Goal: Find specific page/section: Find specific page/section

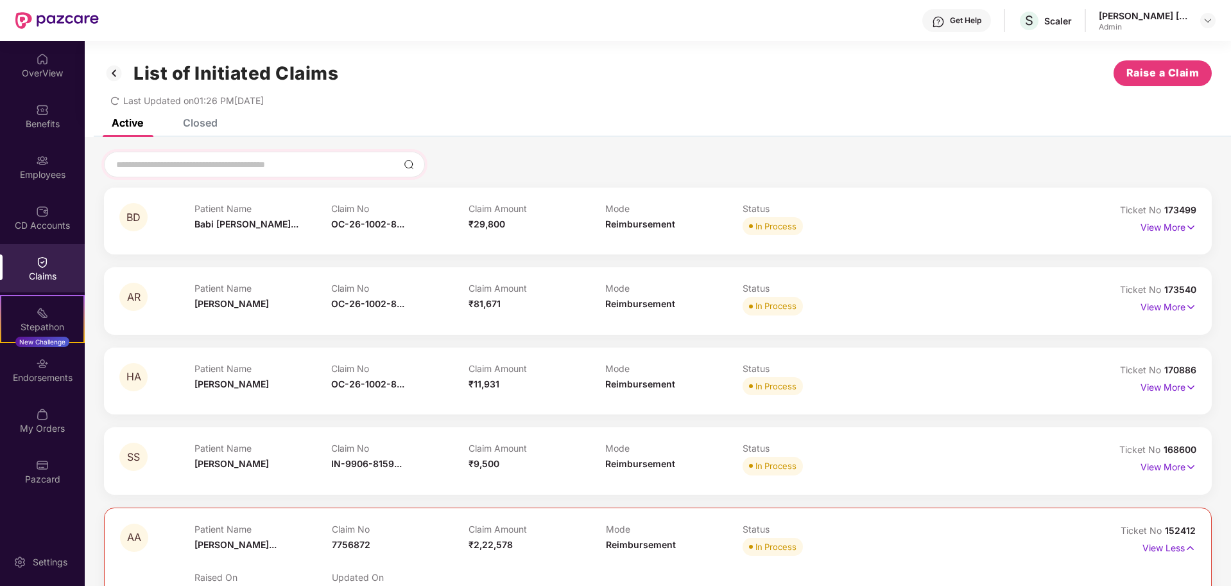
scroll to position [80, 0]
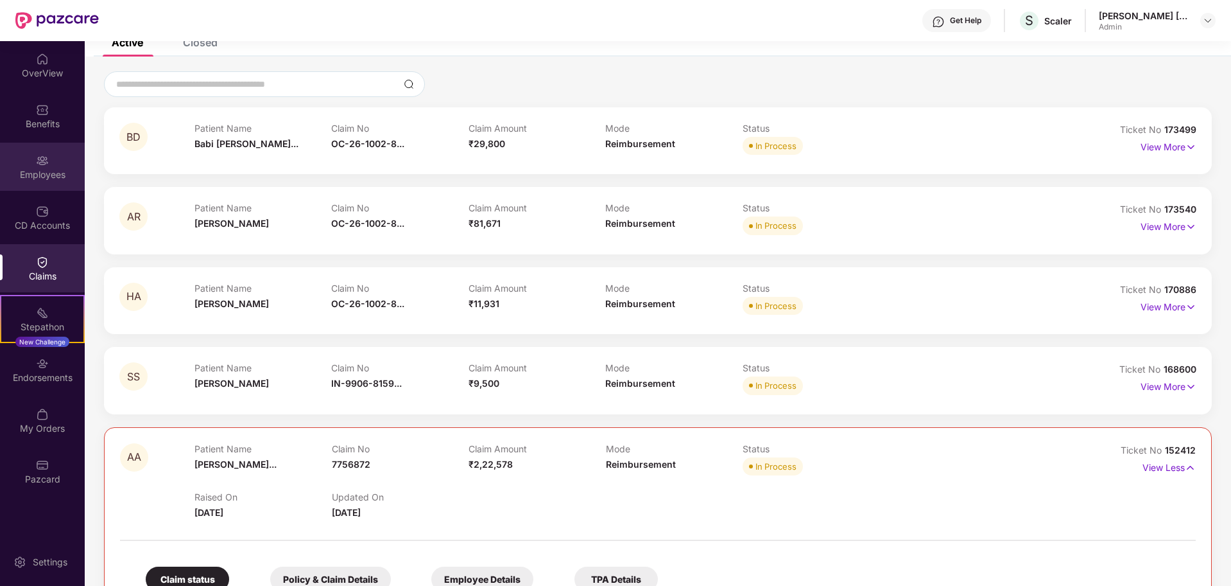
click at [37, 168] on div "Employees" at bounding box center [42, 174] width 85 height 13
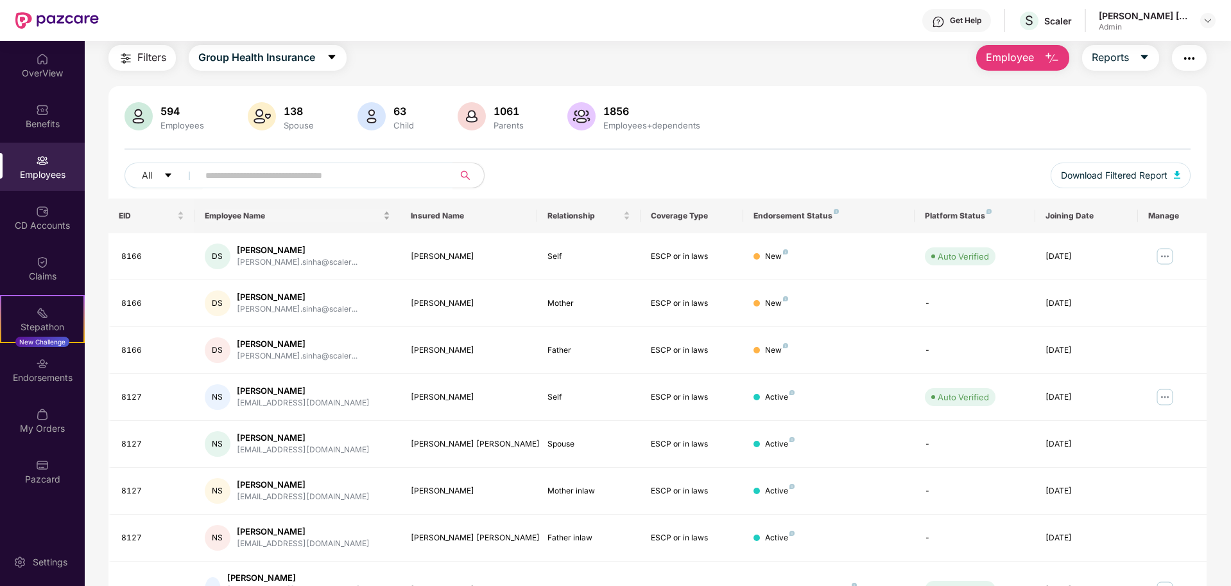
scroll to position [80, 0]
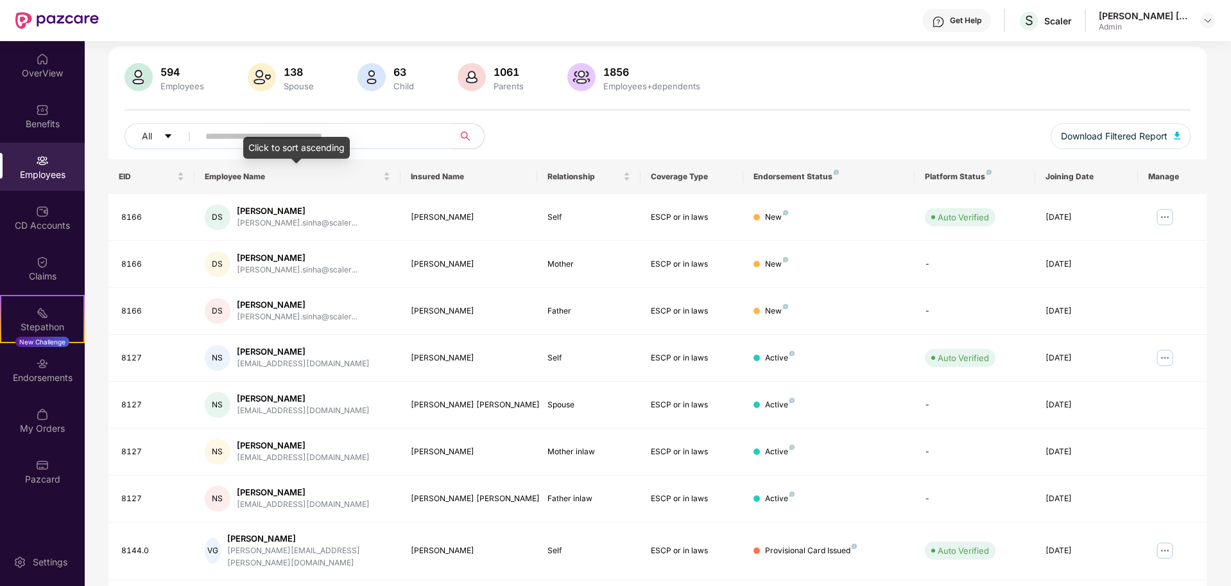
click at [279, 135] on input "text" at bounding box center [320, 135] width 230 height 19
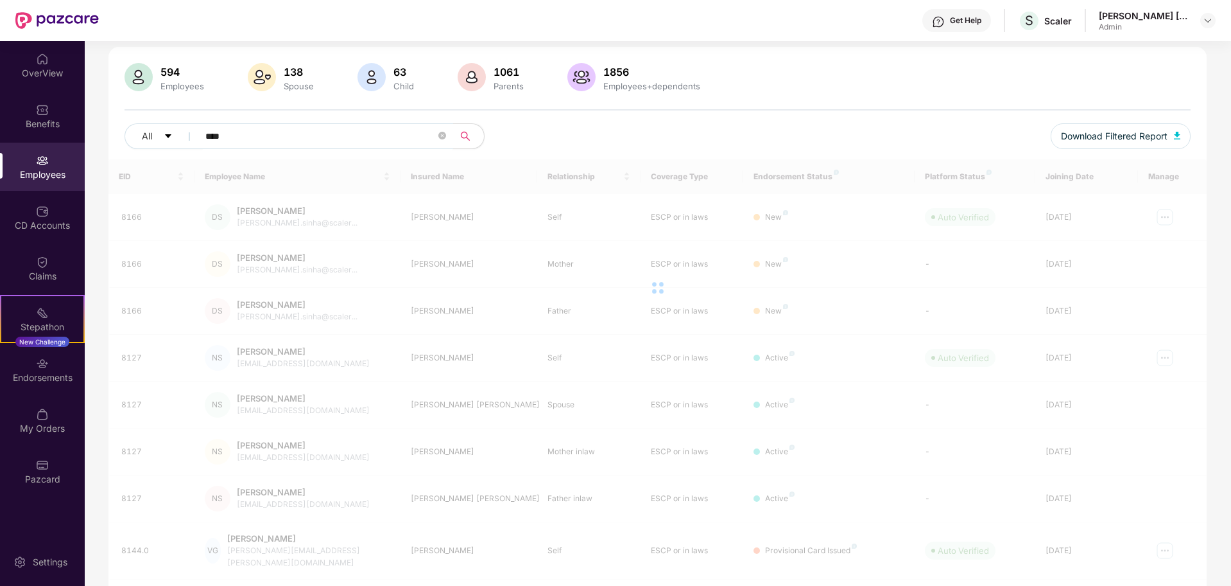
scroll to position [41, 0]
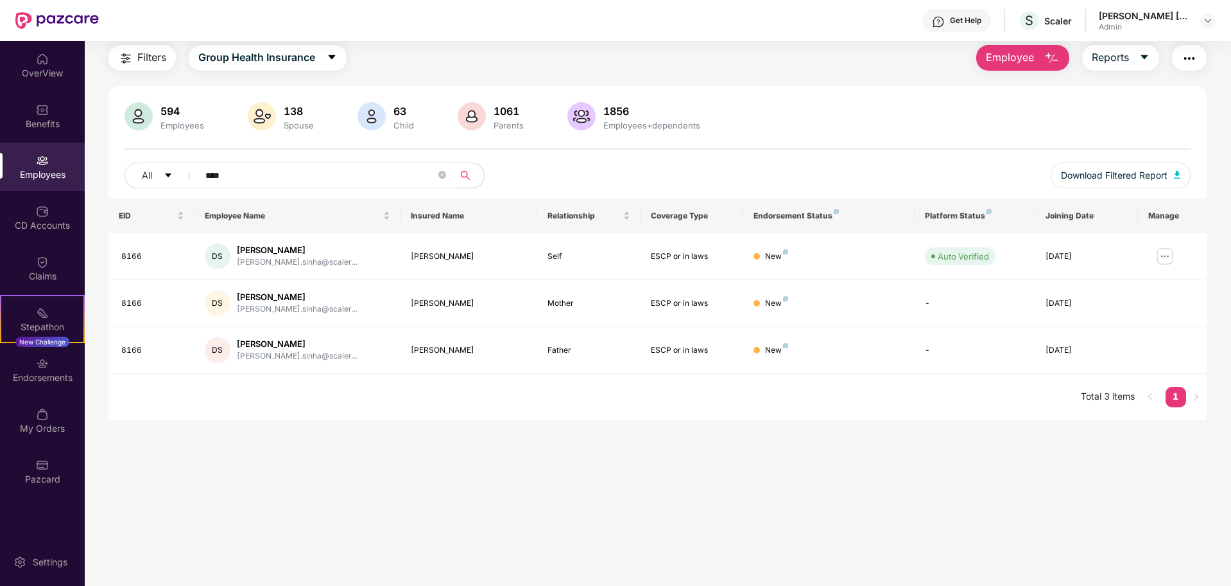
click at [53, 168] on div "Employees" at bounding box center [42, 174] width 85 height 13
drag, startPoint x: 307, startPoint y: 179, endPoint x: 202, endPoint y: 177, distance: 104.7
click at [202, 177] on span "****" at bounding box center [321, 175] width 263 height 26
type input "*"
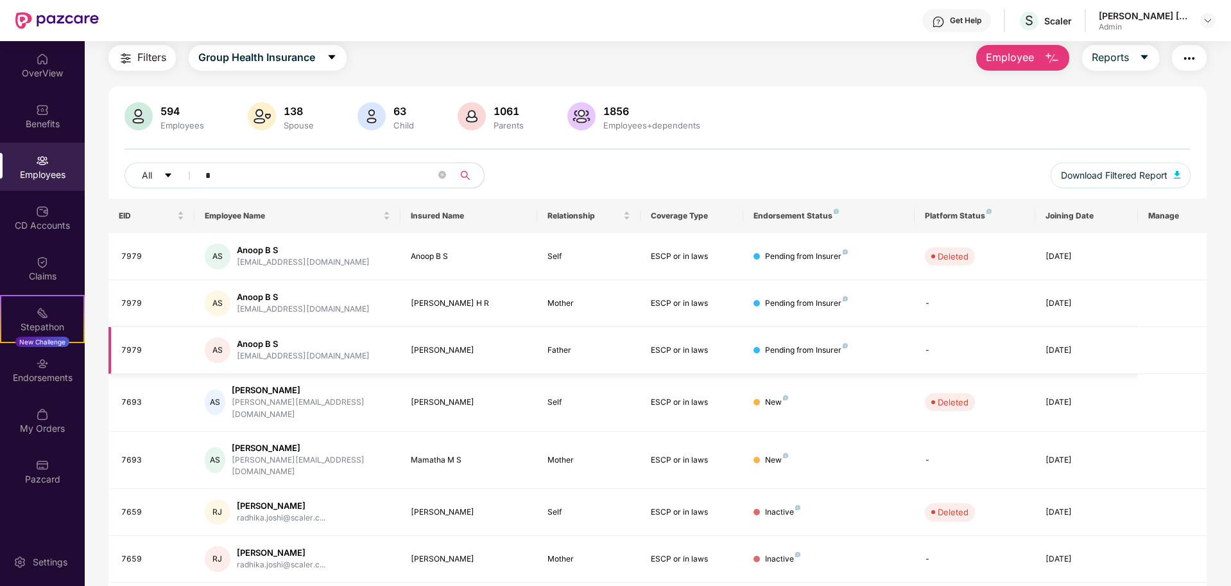
scroll to position [204, 0]
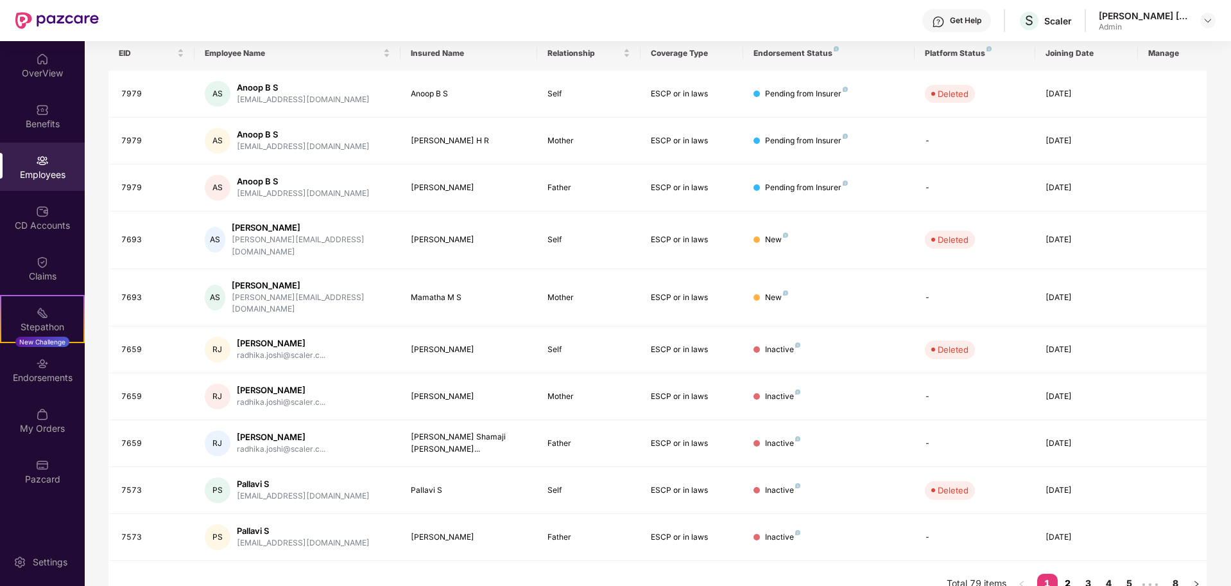
click at [1066, 573] on link "2" at bounding box center [1068, 582] width 21 height 19
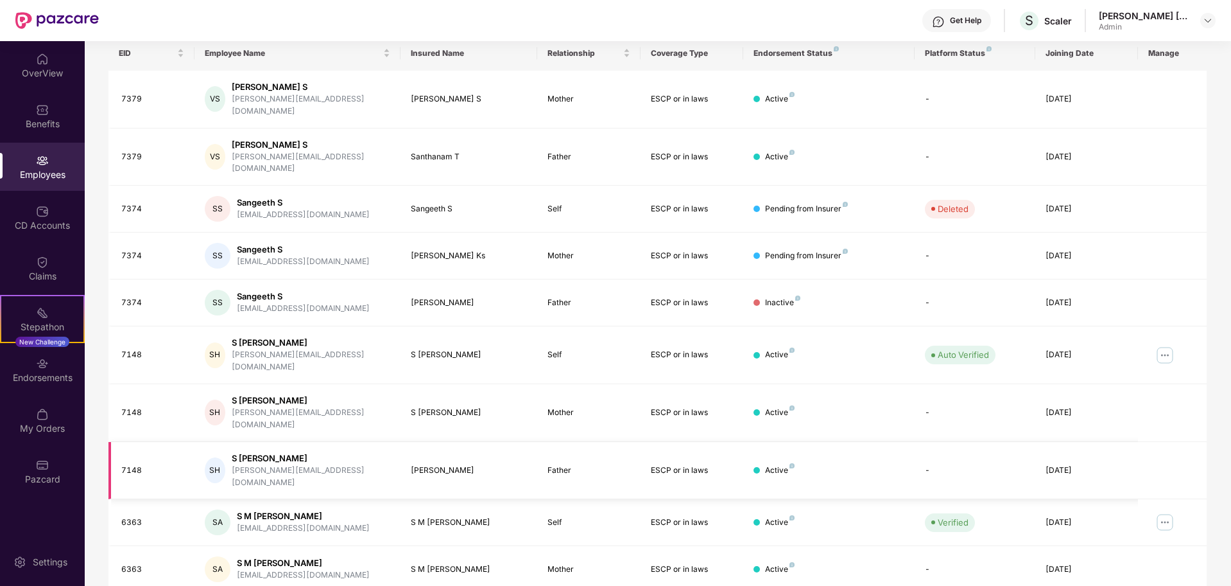
scroll to position [0, 0]
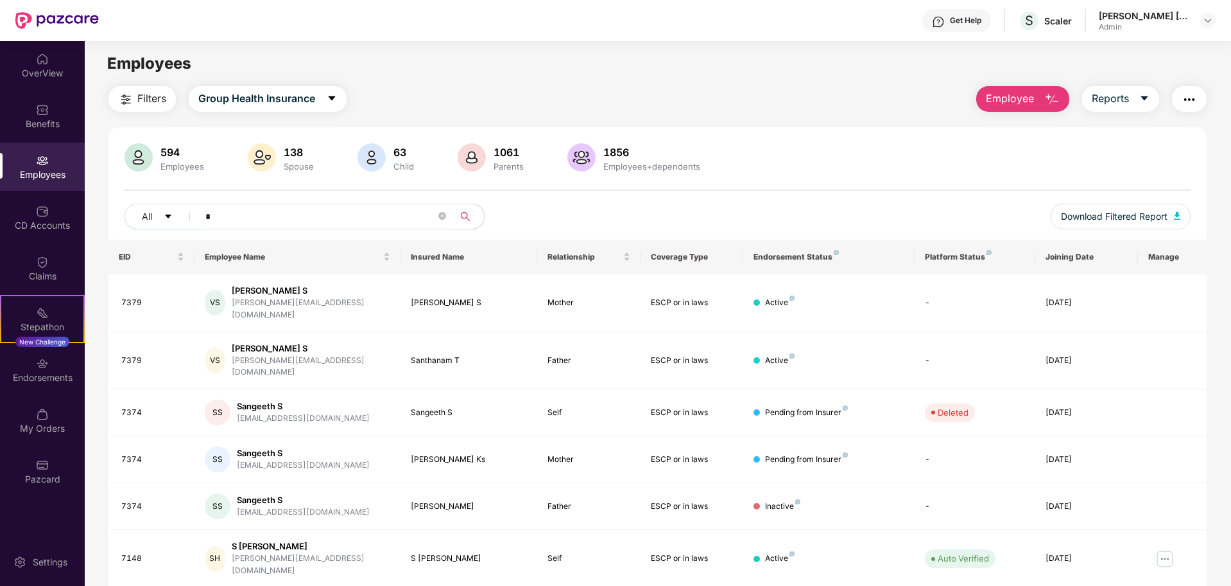
click at [376, 216] on input "*" at bounding box center [320, 216] width 230 height 19
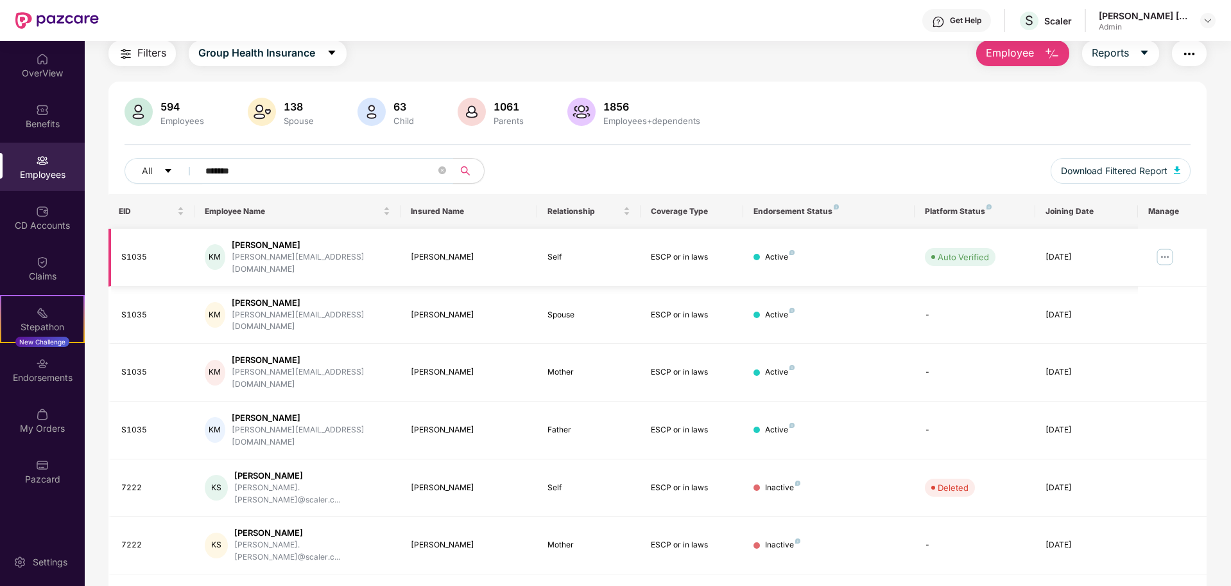
scroll to position [43, 0]
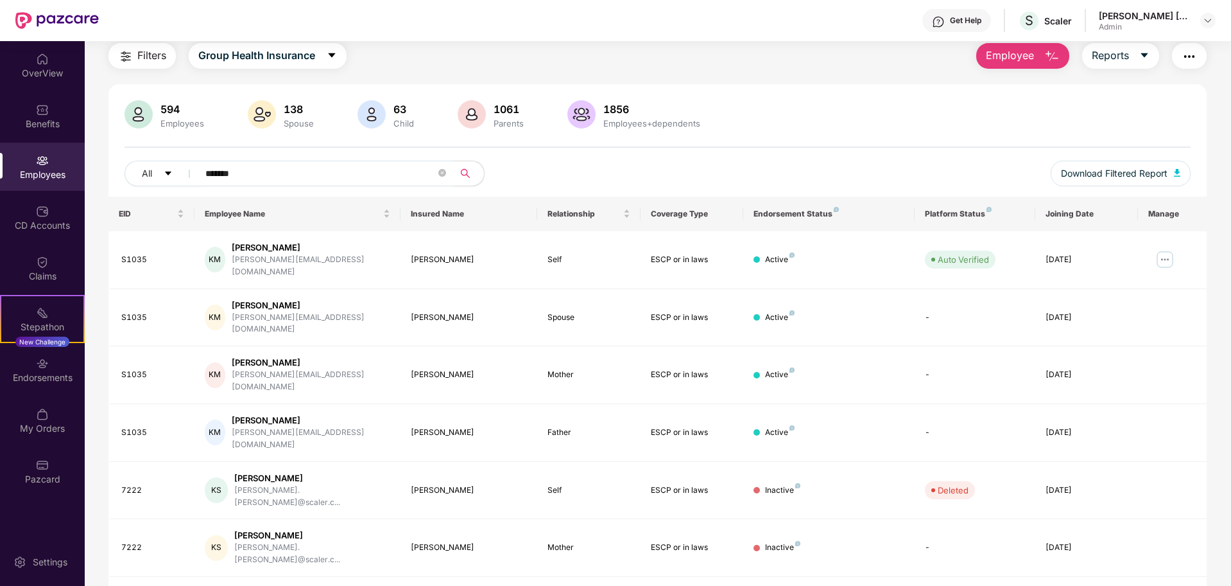
click at [222, 169] on input "*******" at bounding box center [320, 173] width 230 height 19
type input "*******"
